Goal: Information Seeking & Learning: Learn about a topic

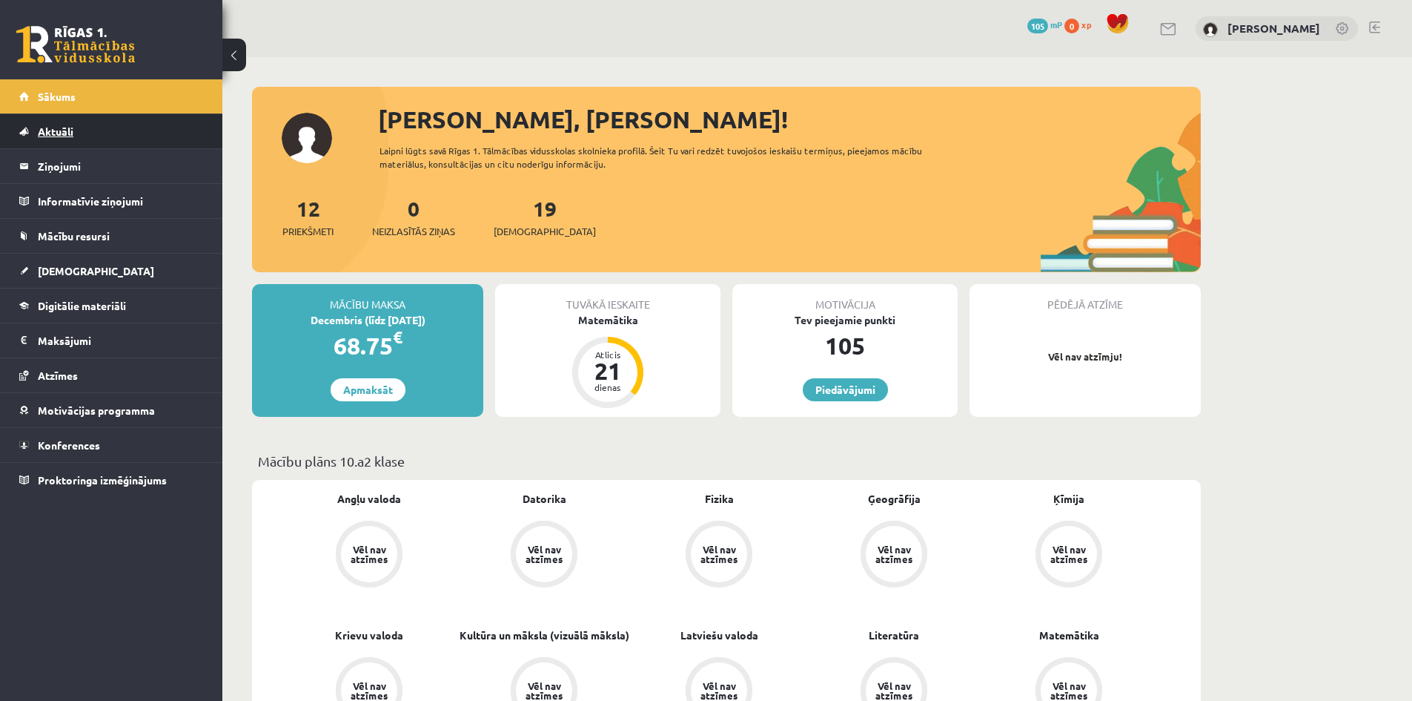
click at [58, 132] on span "Aktuāli" at bounding box center [56, 131] width 36 height 13
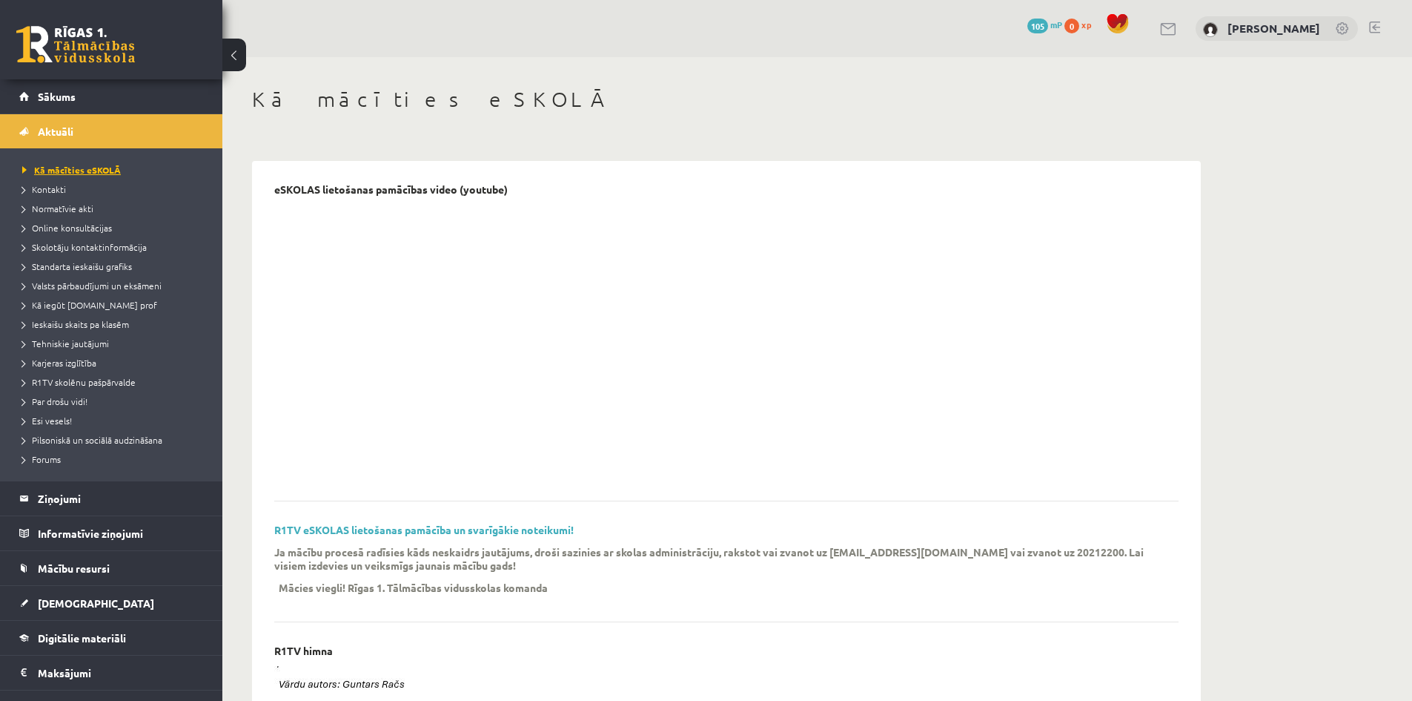
click at [73, 167] on span "Kā mācīties eSKOLĀ" at bounding box center [71, 170] width 99 height 12
click at [58, 101] on span "Sākums" at bounding box center [57, 96] width 38 height 13
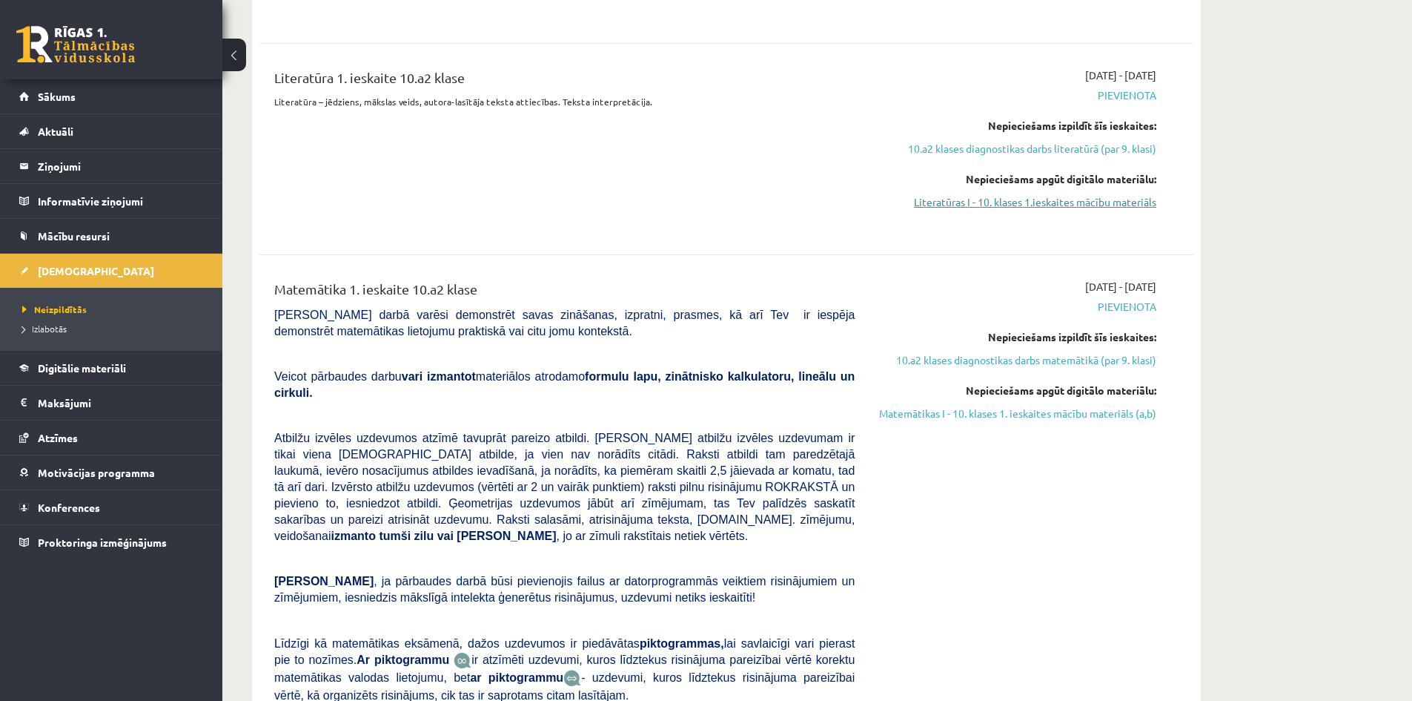
scroll to position [3336, 0]
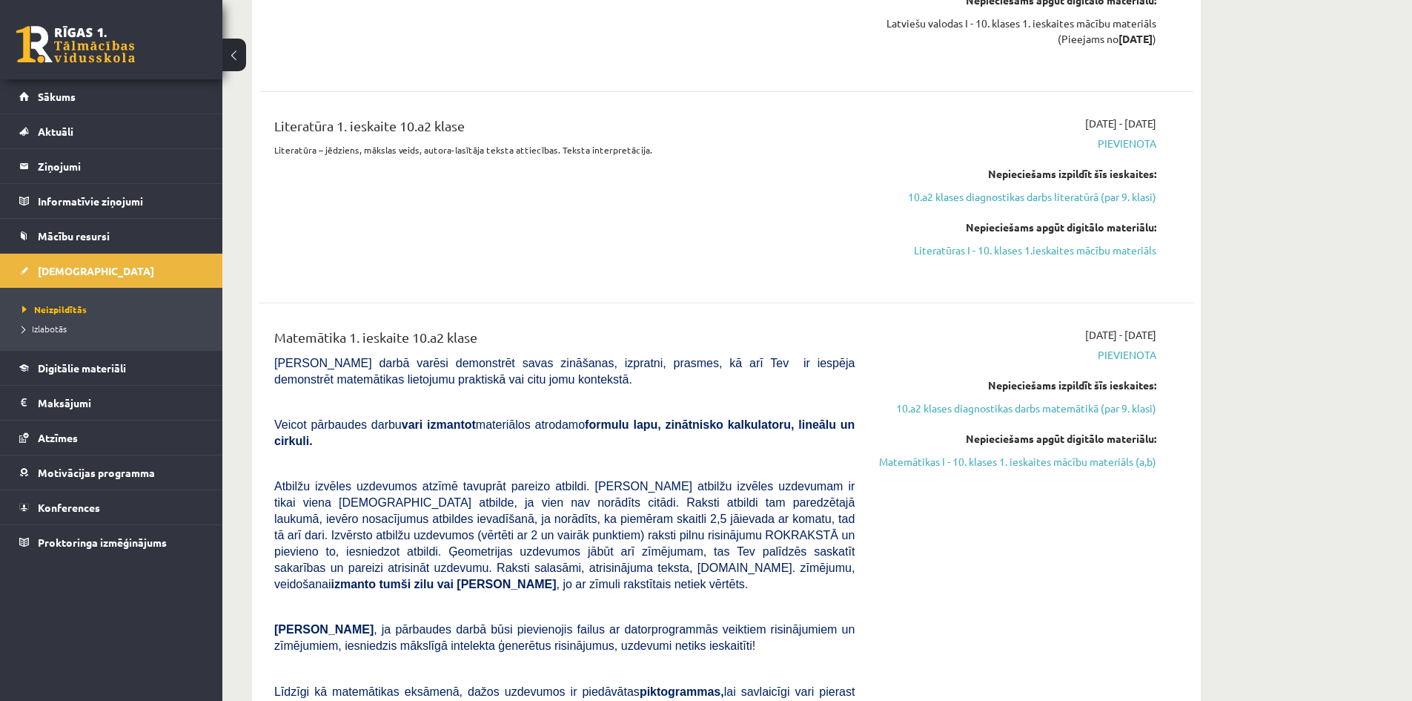
drag, startPoint x: 1138, startPoint y: 331, endPoint x: 1166, endPoint y: 328, distance: 27.6
click at [1163, 328] on div "[DATE] - [DATE] [GEOGRAPHIC_DATA] Nepieciešams izpildīt šīs ieskaites: 10.a2 kl…" at bounding box center [1017, 577] width 302 height 501
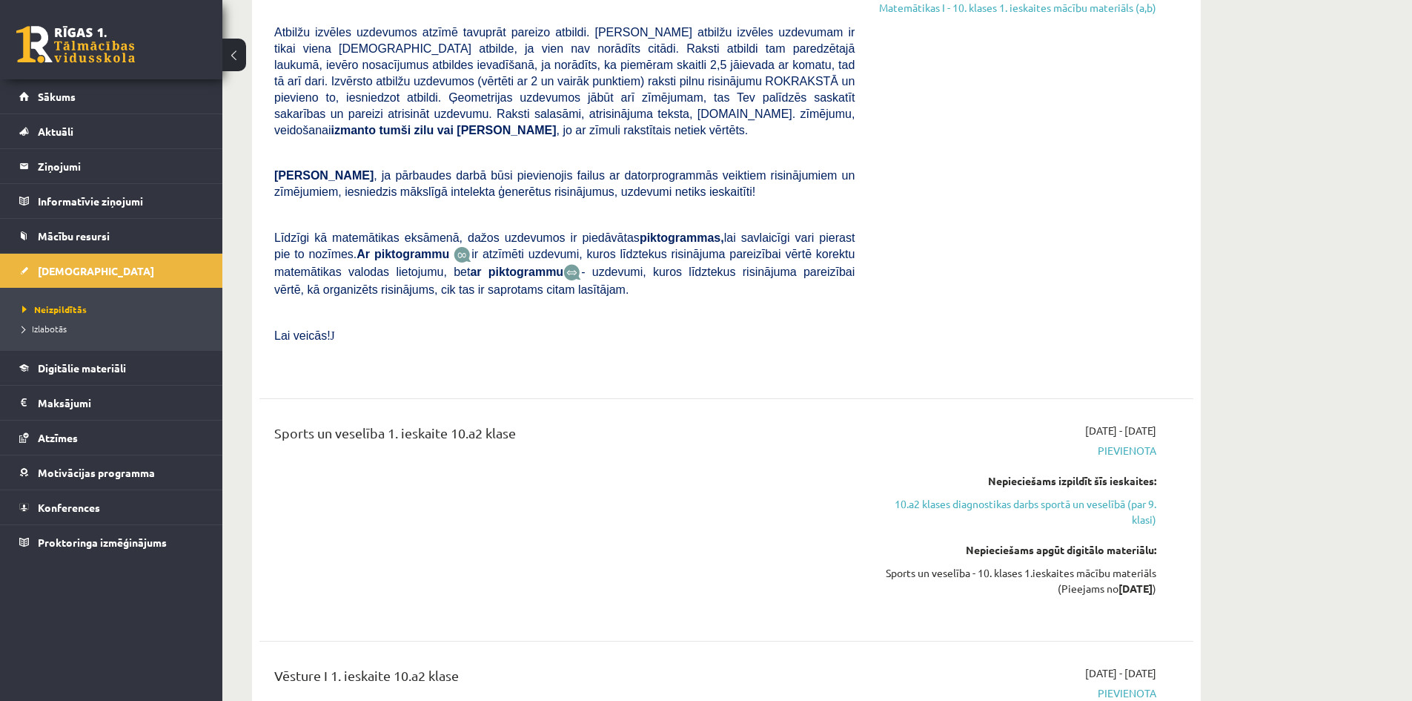
scroll to position [3855, 0]
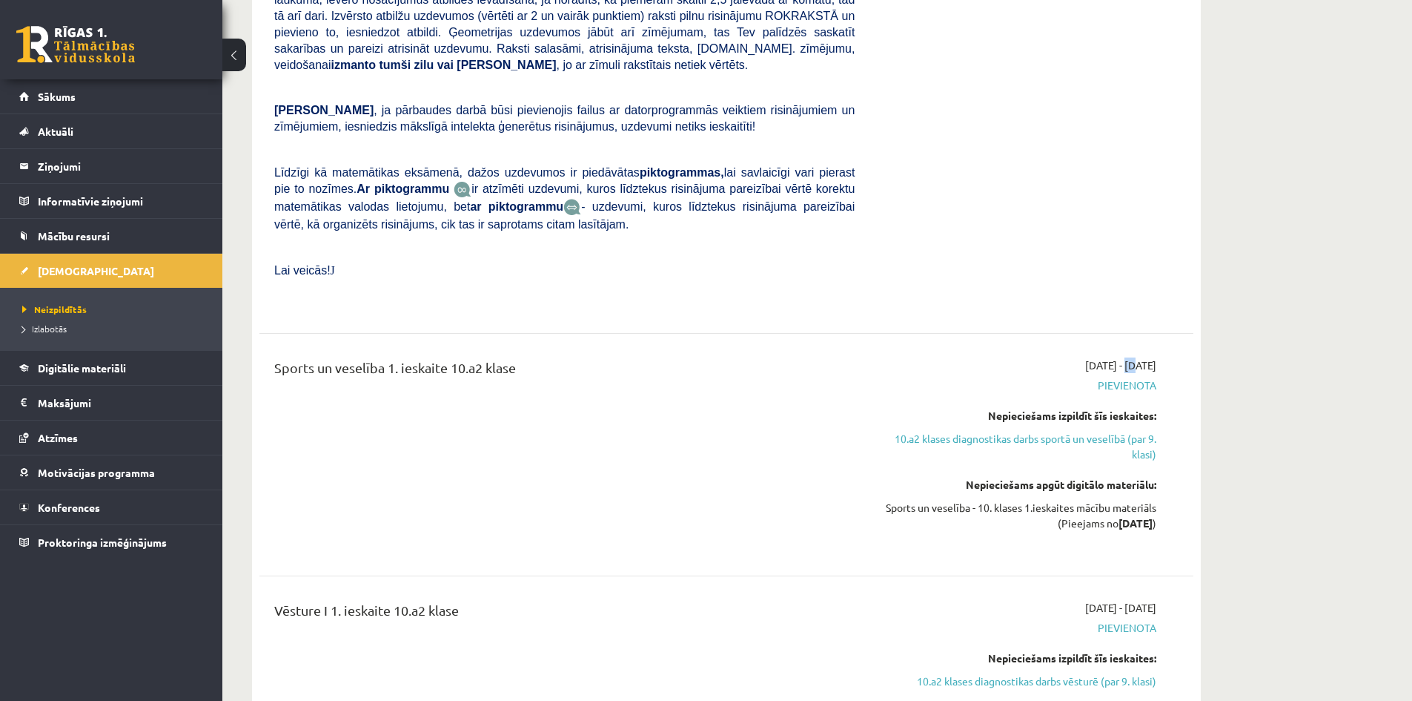
drag, startPoint x: 1082, startPoint y: 330, endPoint x: 1097, endPoint y: 330, distance: 14.8
click at [1097, 357] on span "[DATE] - [DATE]" at bounding box center [1120, 365] width 71 height 16
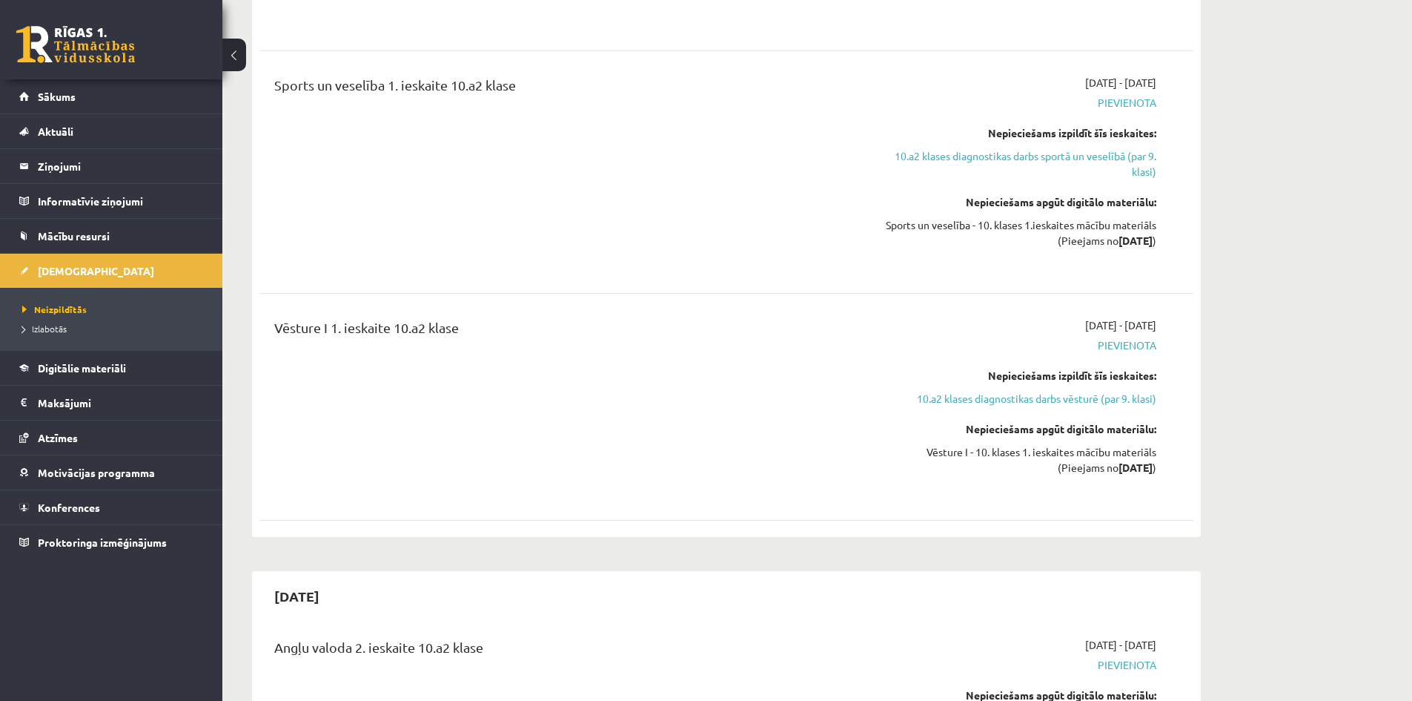
scroll to position [0, 0]
